Goal: Ask a question: Seek information or help from site administrators or community

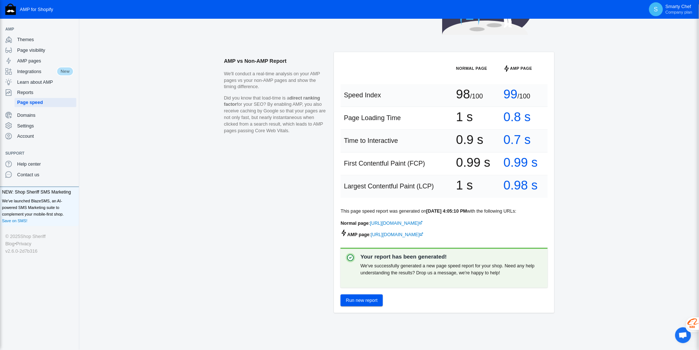
scroll to position [90, 0]
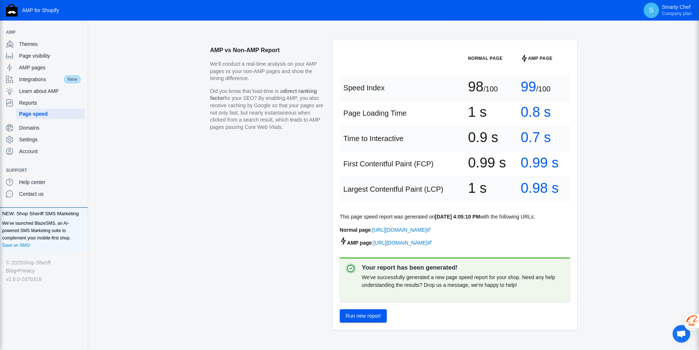
click at [559, 279] on span "Ouvrir le chat" at bounding box center [681, 334] width 10 height 8
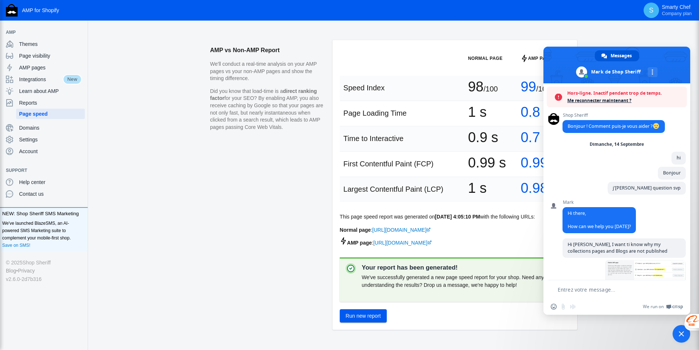
scroll to position [380, 0]
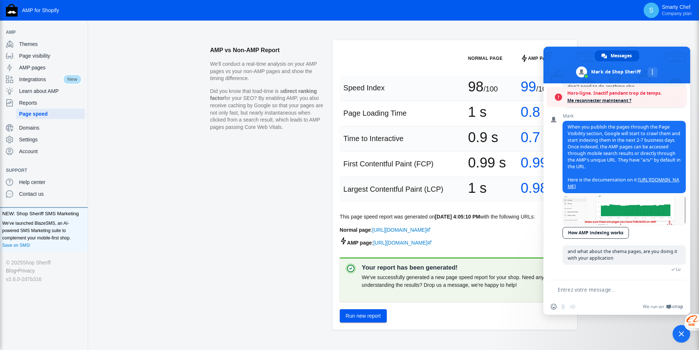
click at [559, 279] on textarea "Entrez votre message..." at bounding box center [612, 289] width 109 height 7
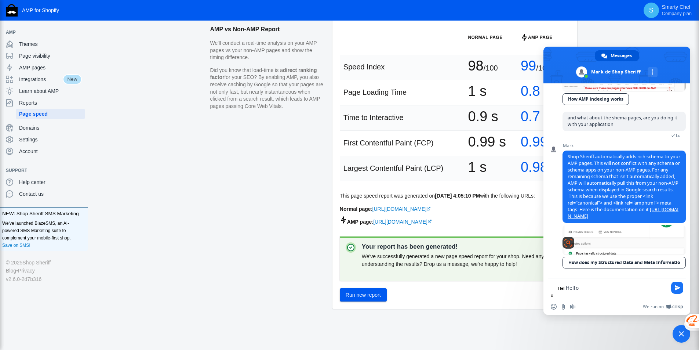
scroll to position [495, 0]
type textarea "Hello"
click at [559, 279] on span "Envoyer" at bounding box center [678, 288] width 6 height 6
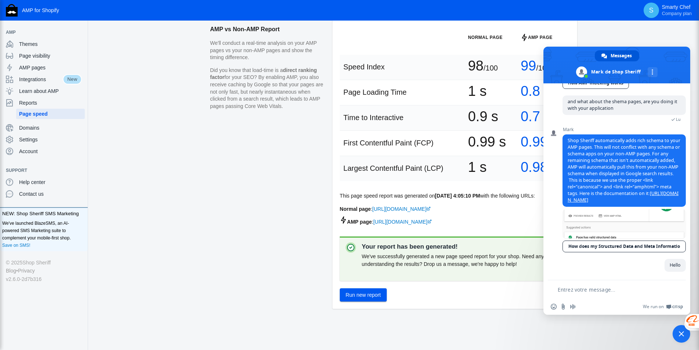
scroll to position [513, 0]
click at [559, 279] on textarea "Entrez votre message..." at bounding box center [612, 289] width 109 height 7
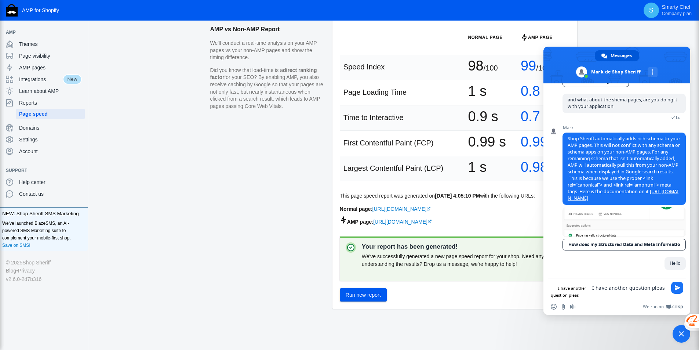
type textarea "I have another question please"
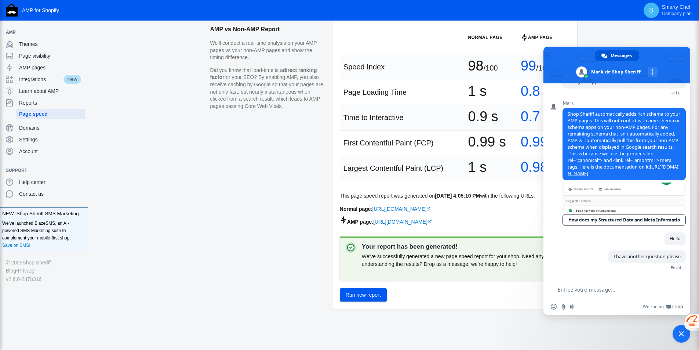
scroll to position [528, 0]
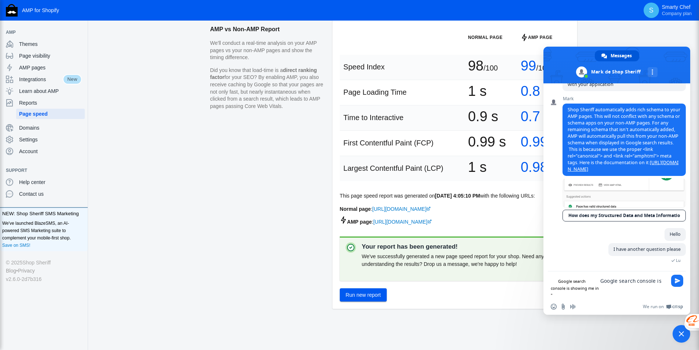
paste textarea "Excluded by ‘noindex’ tag"
paste textarea "[URL][DOMAIN_NAME]"
type textarea "Google search console is showing me in ''Excluded by ‘noindex’ tag'' the follow…"
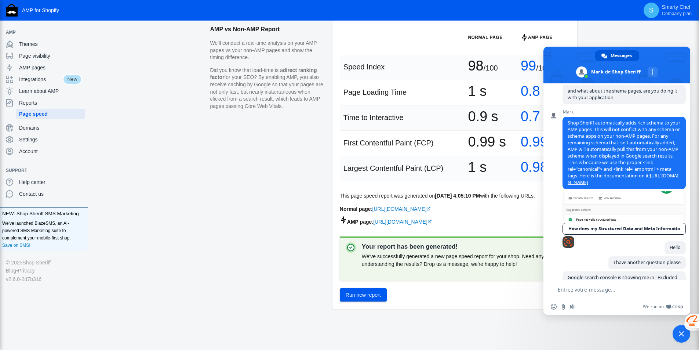
scroll to position [570, 0]
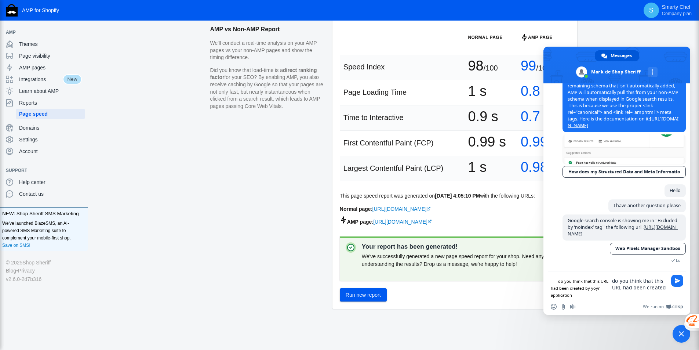
click at [559, 279] on textarea "do you think that this URL had been created by yoyr application" at bounding box center [639, 283] width 55 height 13
type textarea "do you think that this URL had been created by your application in my website"
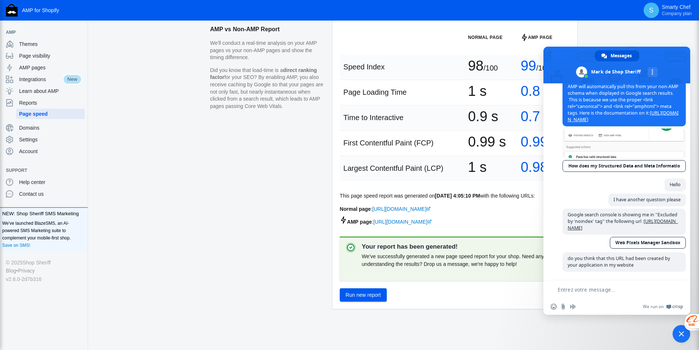
scroll to position [633, 0]
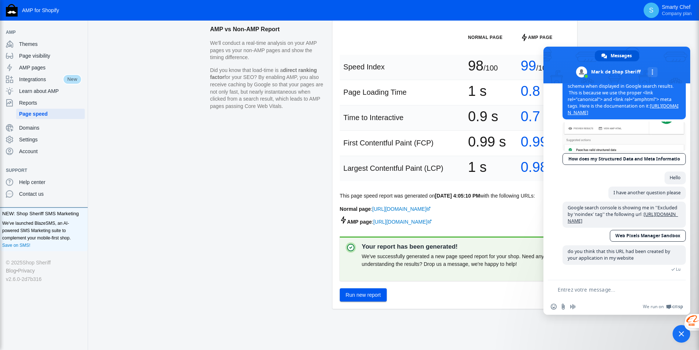
click at [305, 149] on aside "AMP vs Non-AMP Report We'll conduct a real-time analysis on your AMP pages vs y…" at bounding box center [271, 167] width 122 height 297
